Goal: Task Accomplishment & Management: Use online tool/utility

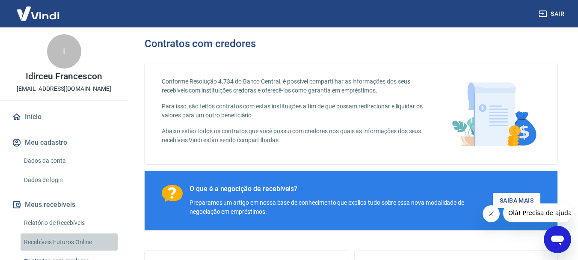
click at [70, 243] on link "Recebíveis Futuros Online" at bounding box center [69, 242] width 97 height 18
